Goal: Task Accomplishment & Management: Manage account settings

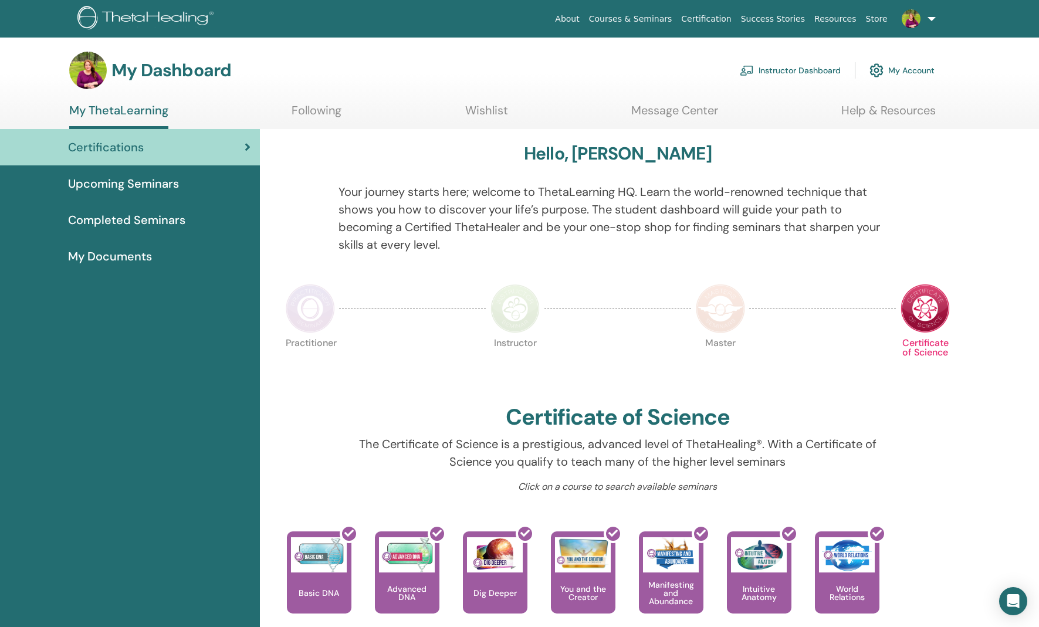
click at [780, 67] on link "Instructor Dashboard" at bounding box center [790, 70] width 101 height 26
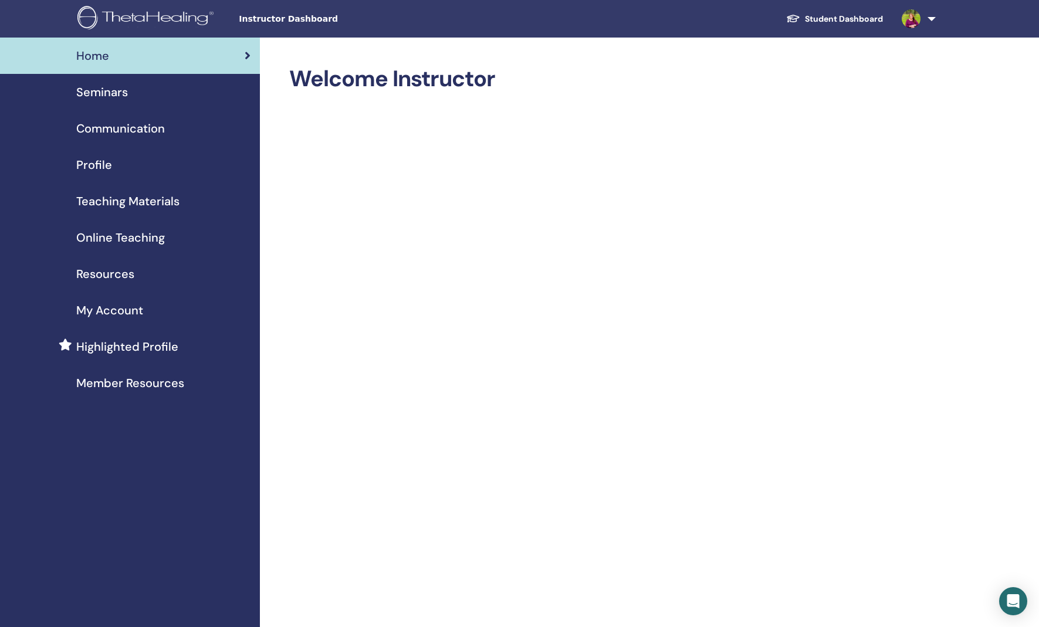
click at [103, 88] on span "Seminars" at bounding box center [102, 92] width 52 height 18
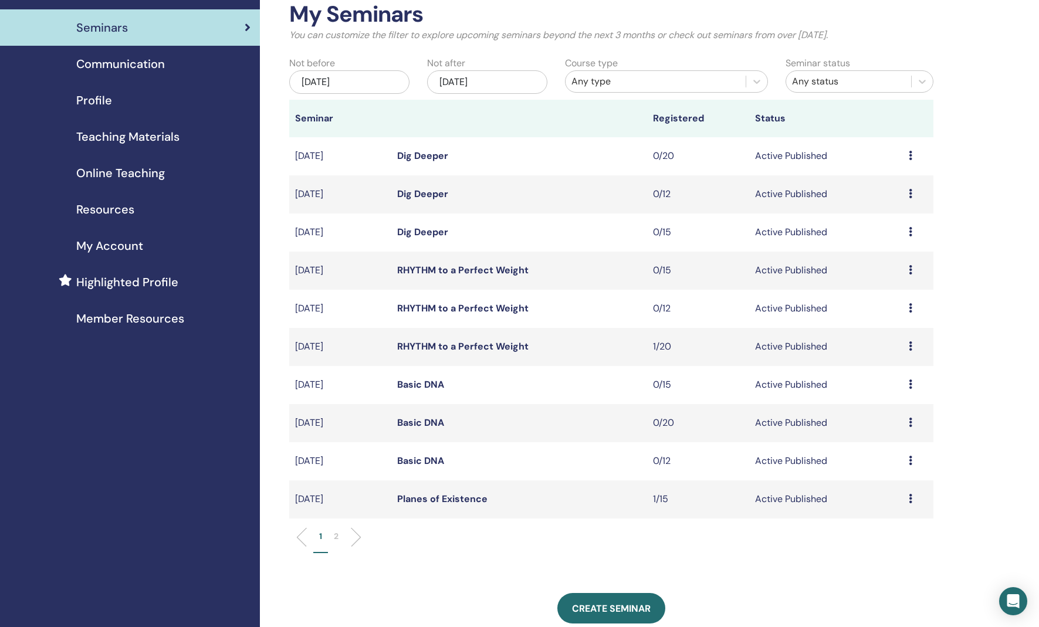
scroll to position [73, 0]
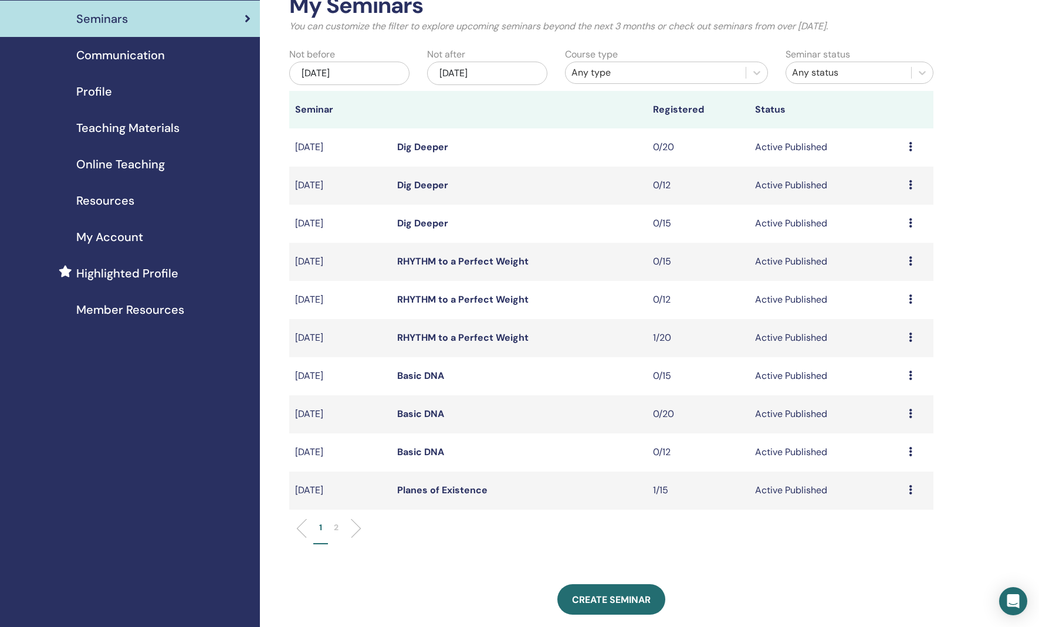
click at [437, 490] on link "Planes of Existence" at bounding box center [442, 490] width 90 height 12
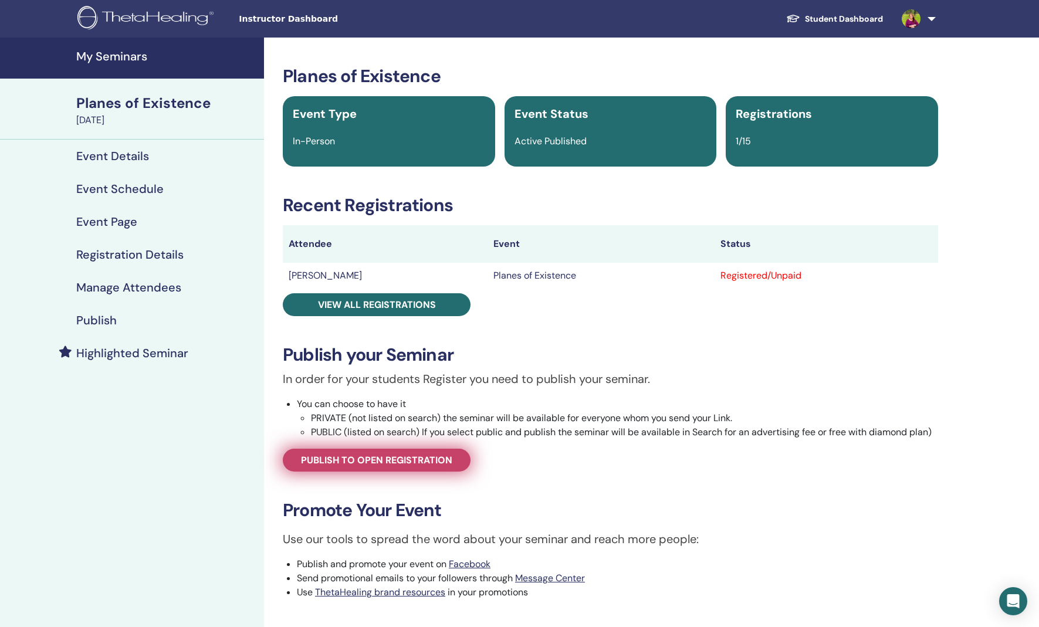
click at [410, 459] on span "Publish to open registration" at bounding box center [376, 460] width 151 height 12
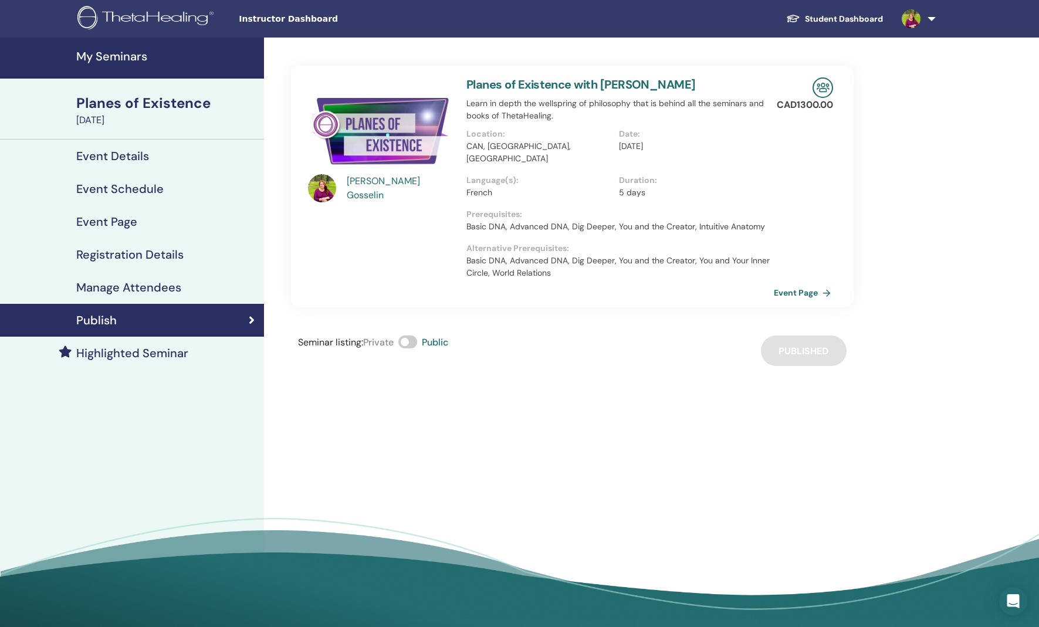
click at [796, 284] on link "Event Page" at bounding box center [805, 293] width 62 height 18
click at [806, 284] on link "Event Page" at bounding box center [805, 293] width 62 height 18
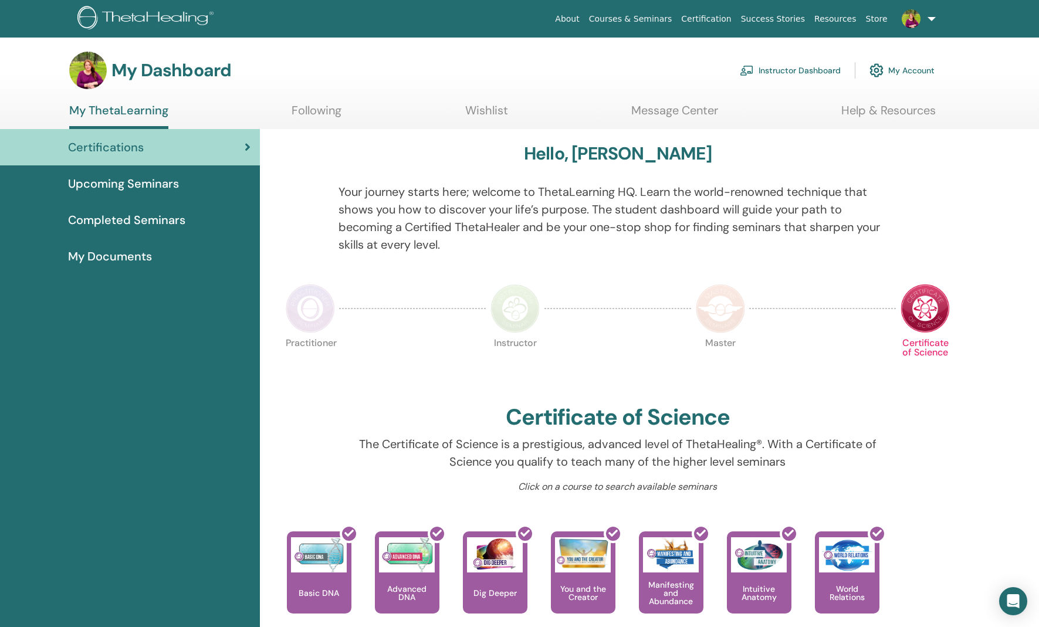
click at [787, 67] on link "Instructor Dashboard" at bounding box center [790, 70] width 101 height 26
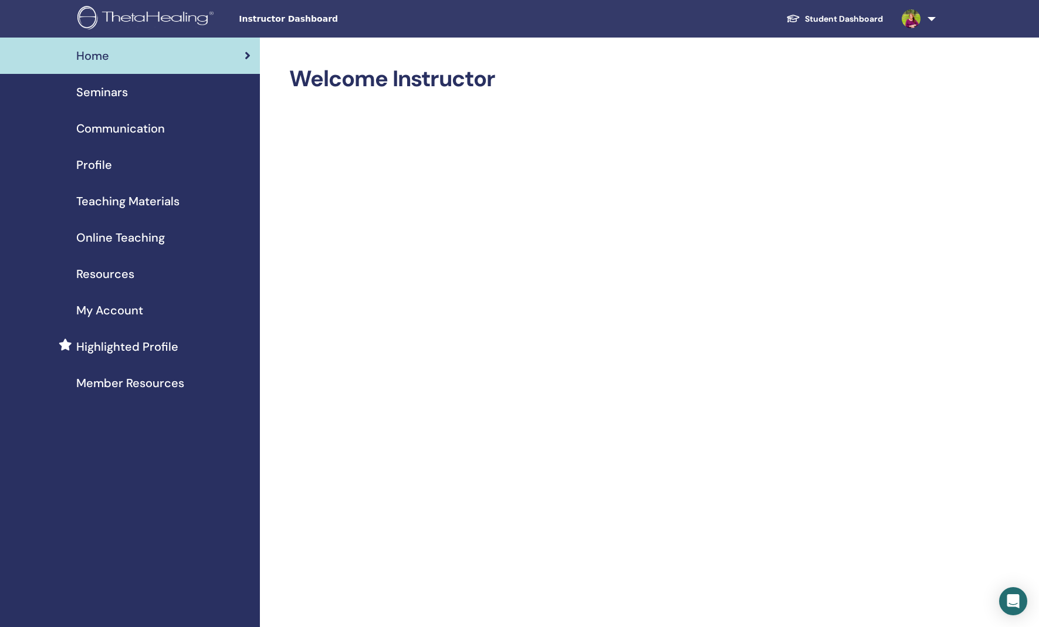
click at [153, 199] on span "Teaching Materials" at bounding box center [127, 201] width 103 height 18
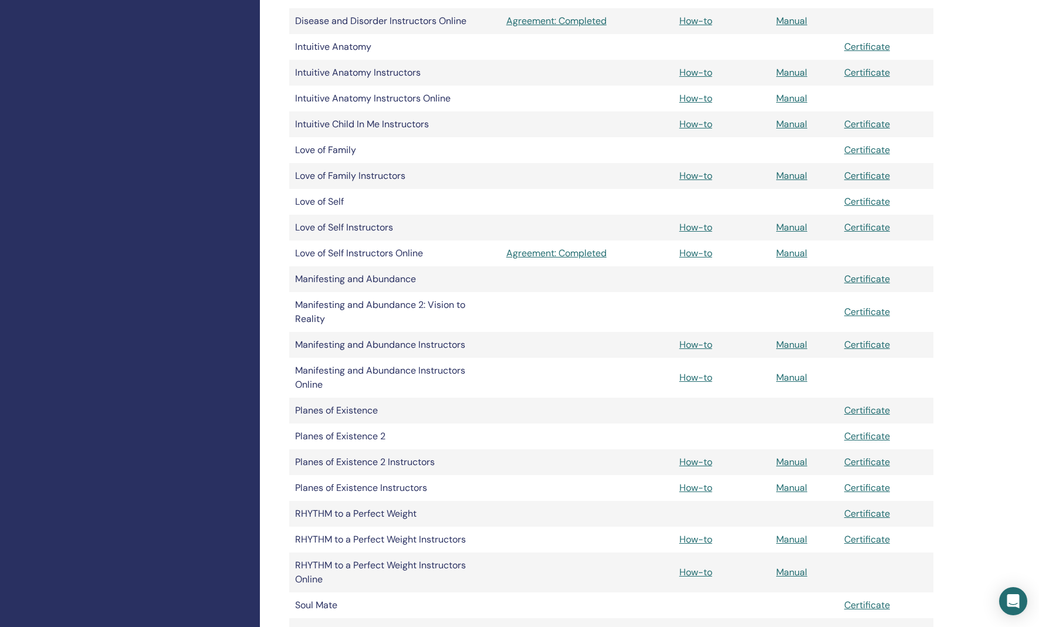
scroll to position [882, 0]
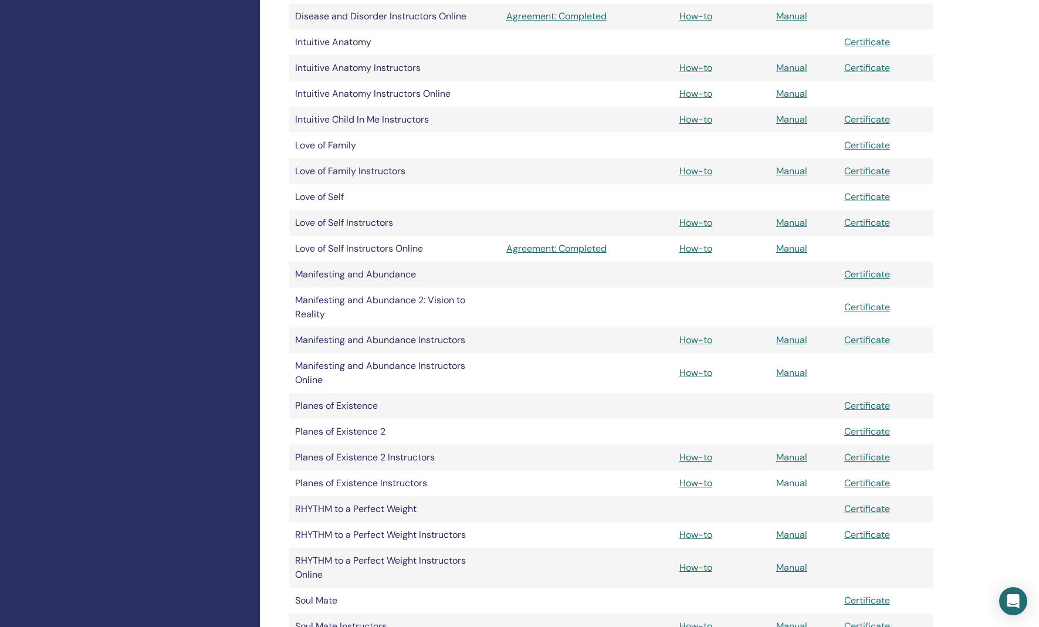
click at [792, 484] on link "Manual" at bounding box center [791, 483] width 31 height 12
